Goal: Task Accomplishment & Management: Complete application form

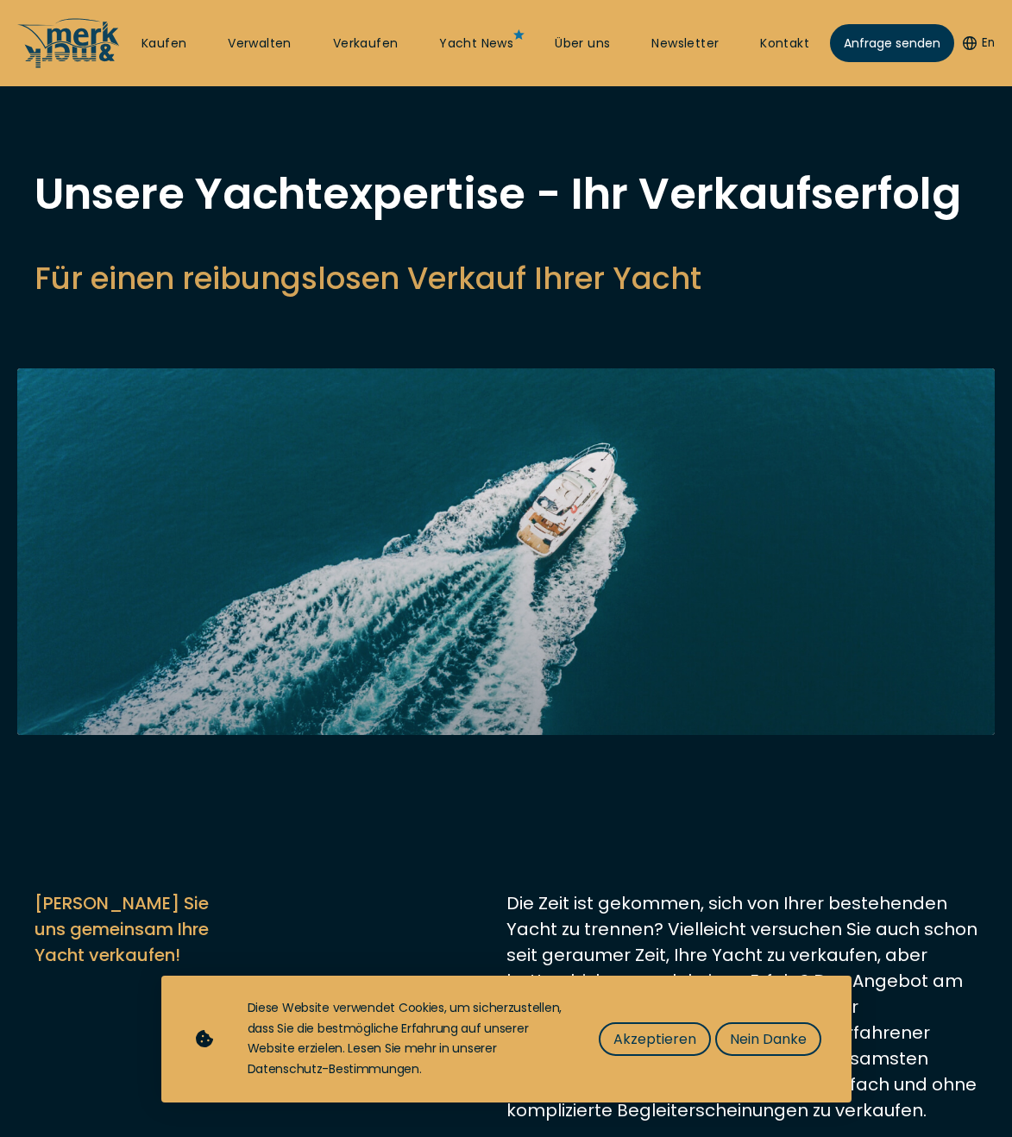
select select "sell"
click at [646, 1046] on span "Akzeptieren" at bounding box center [654, 1039] width 83 height 22
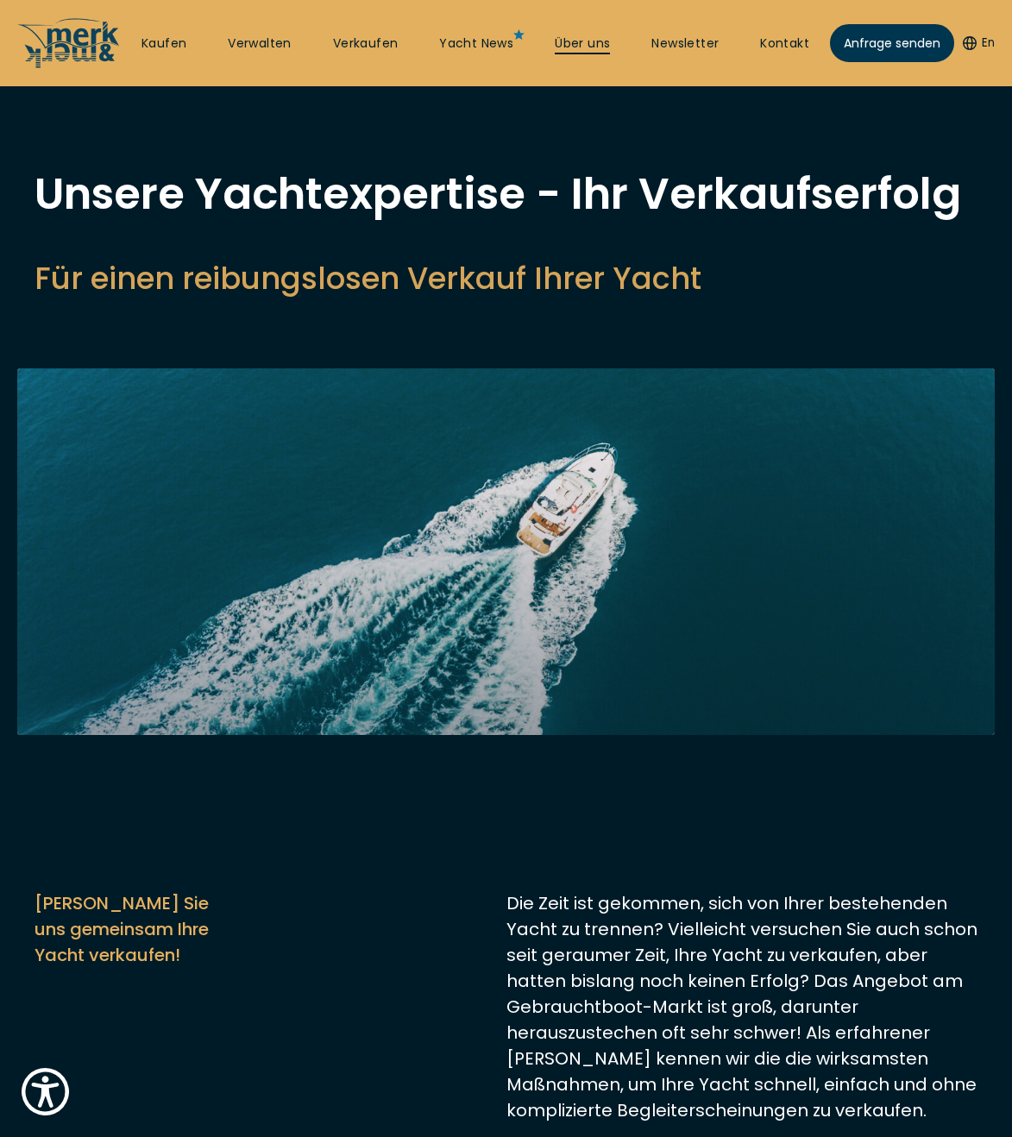
click at [587, 41] on link "Über uns" at bounding box center [582, 43] width 55 height 17
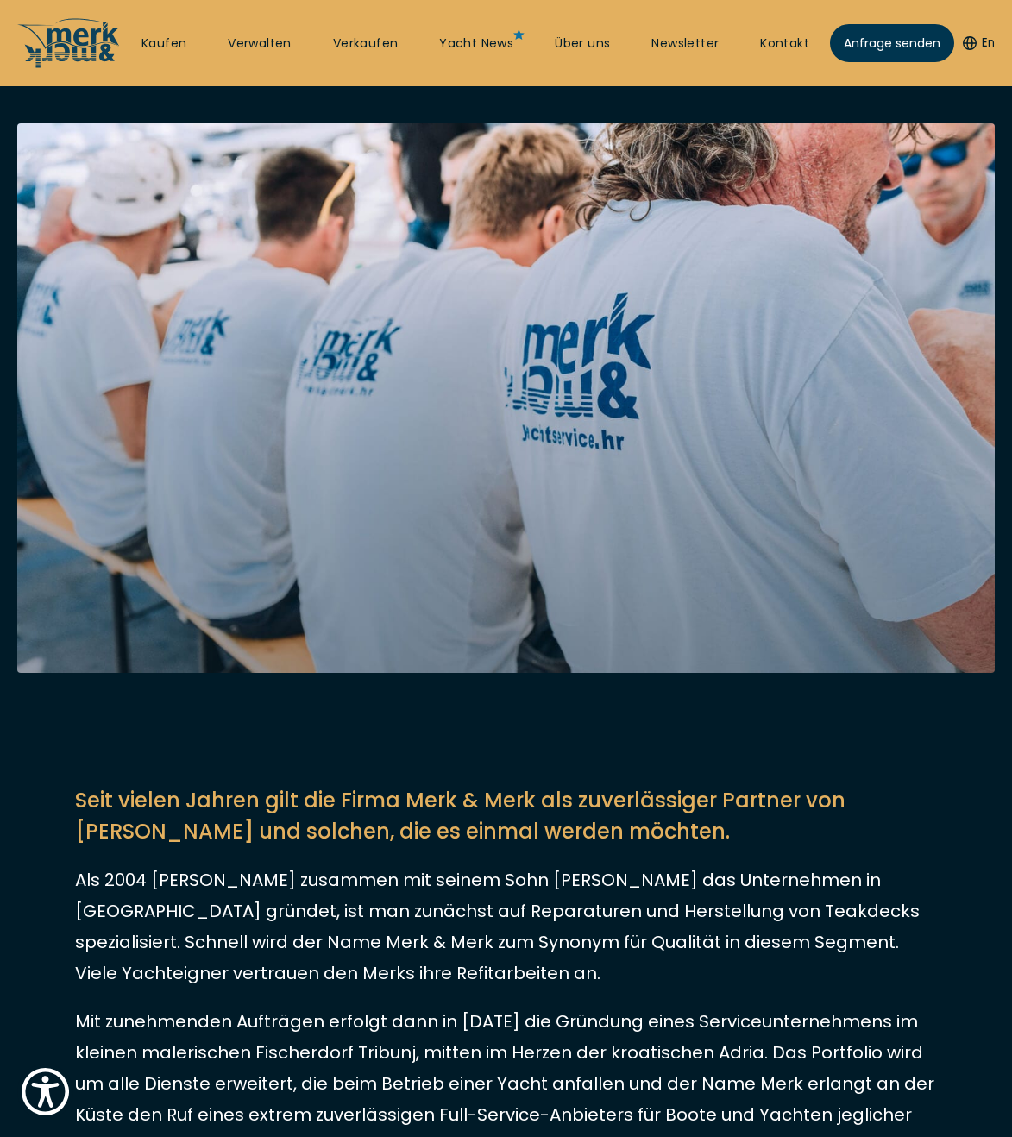
click at [452, 667] on img at bounding box center [505, 397] width 977 height 549
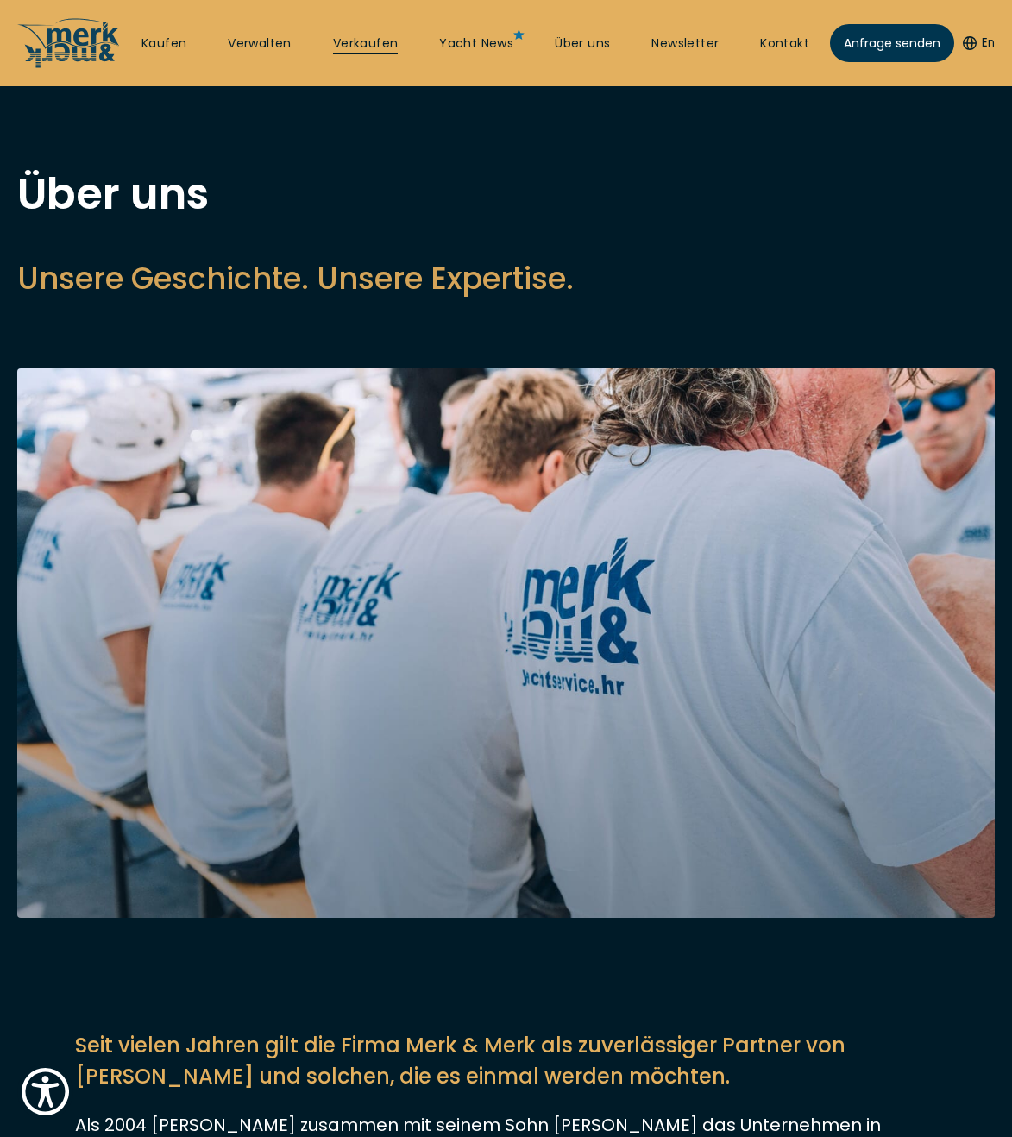
click at [346, 47] on link "Verkaufen" at bounding box center [366, 43] width 66 height 17
select select "sell"
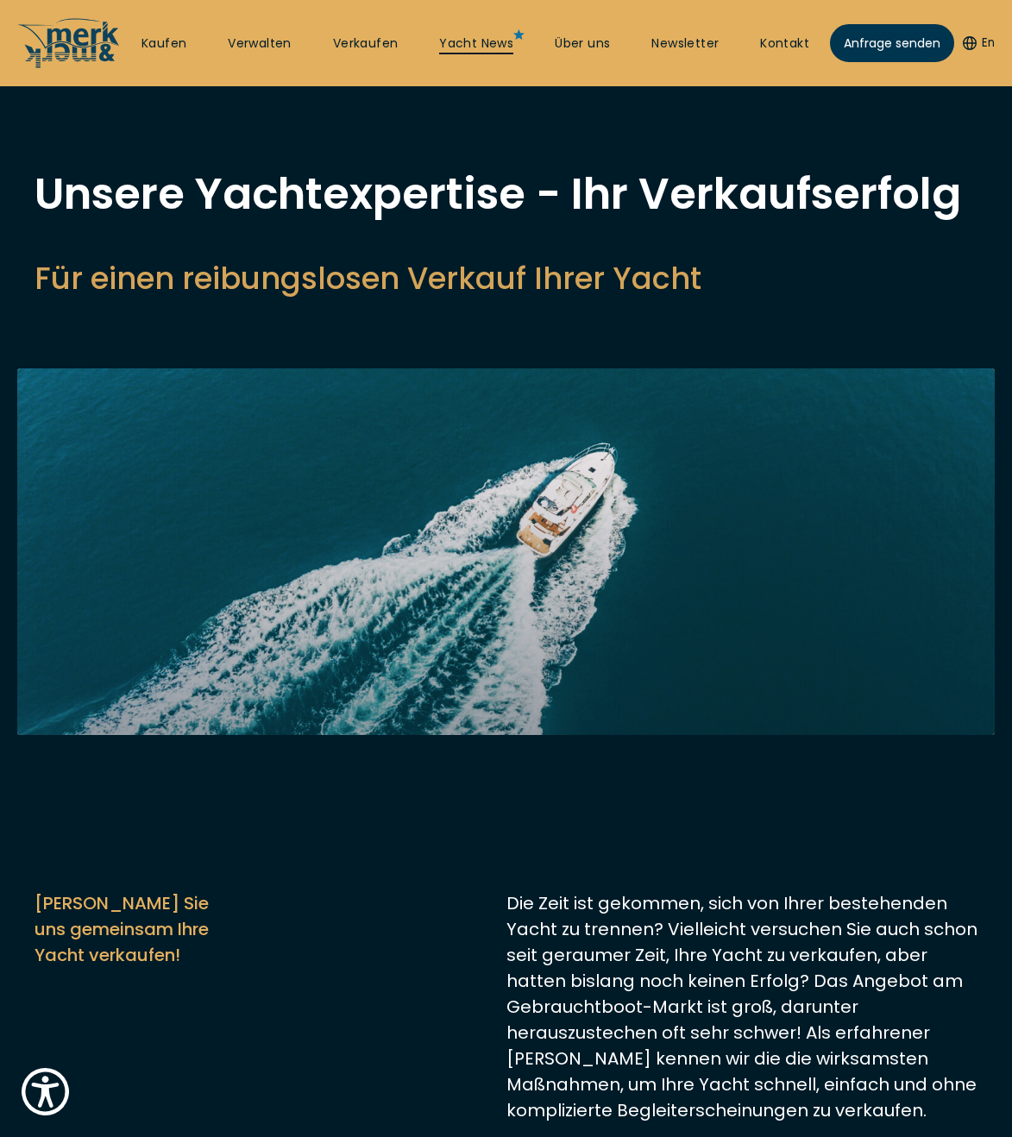
click at [478, 41] on link "Yacht News" at bounding box center [476, 43] width 74 height 17
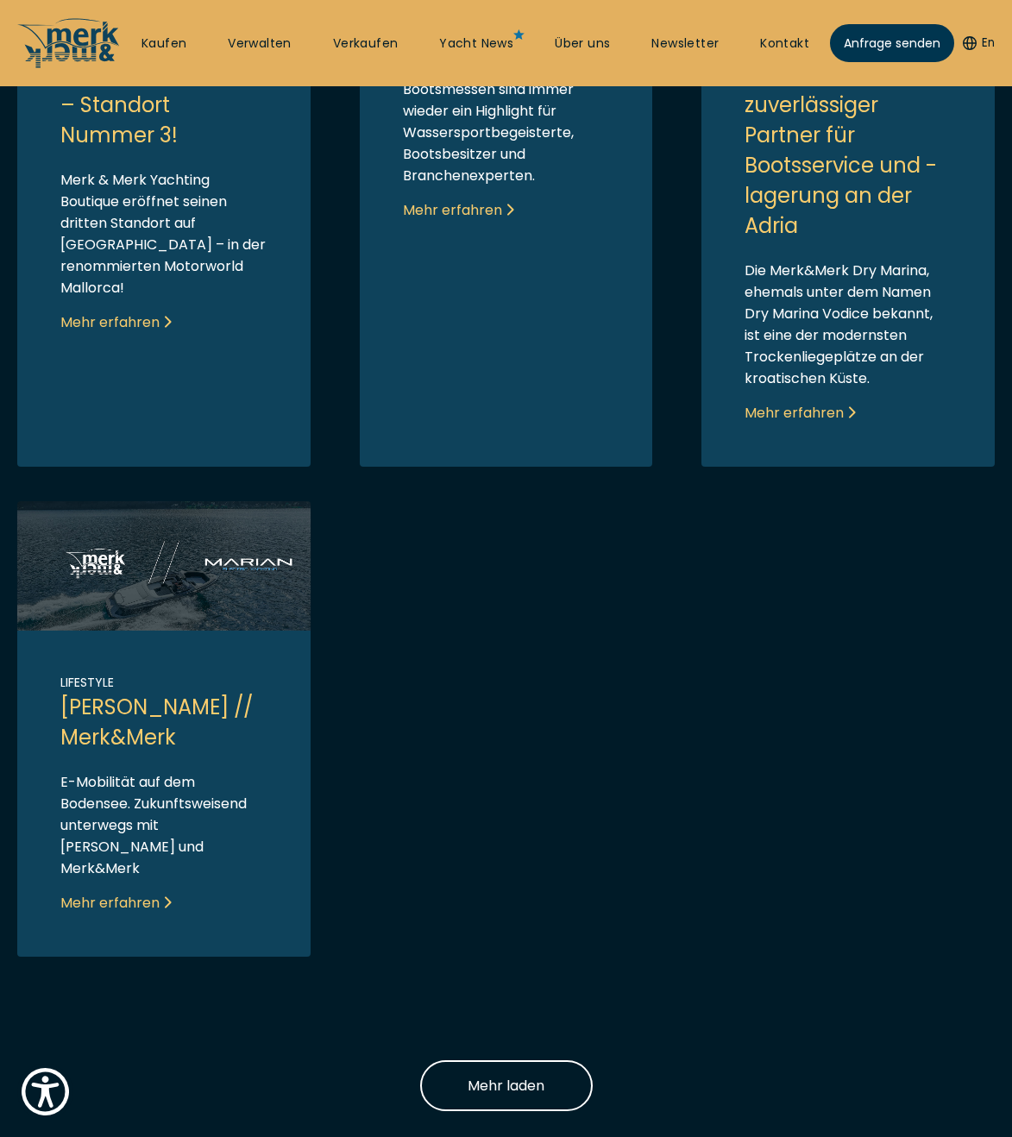
scroll to position [304, 0]
